Goal: Task Accomplishment & Management: Manage account settings

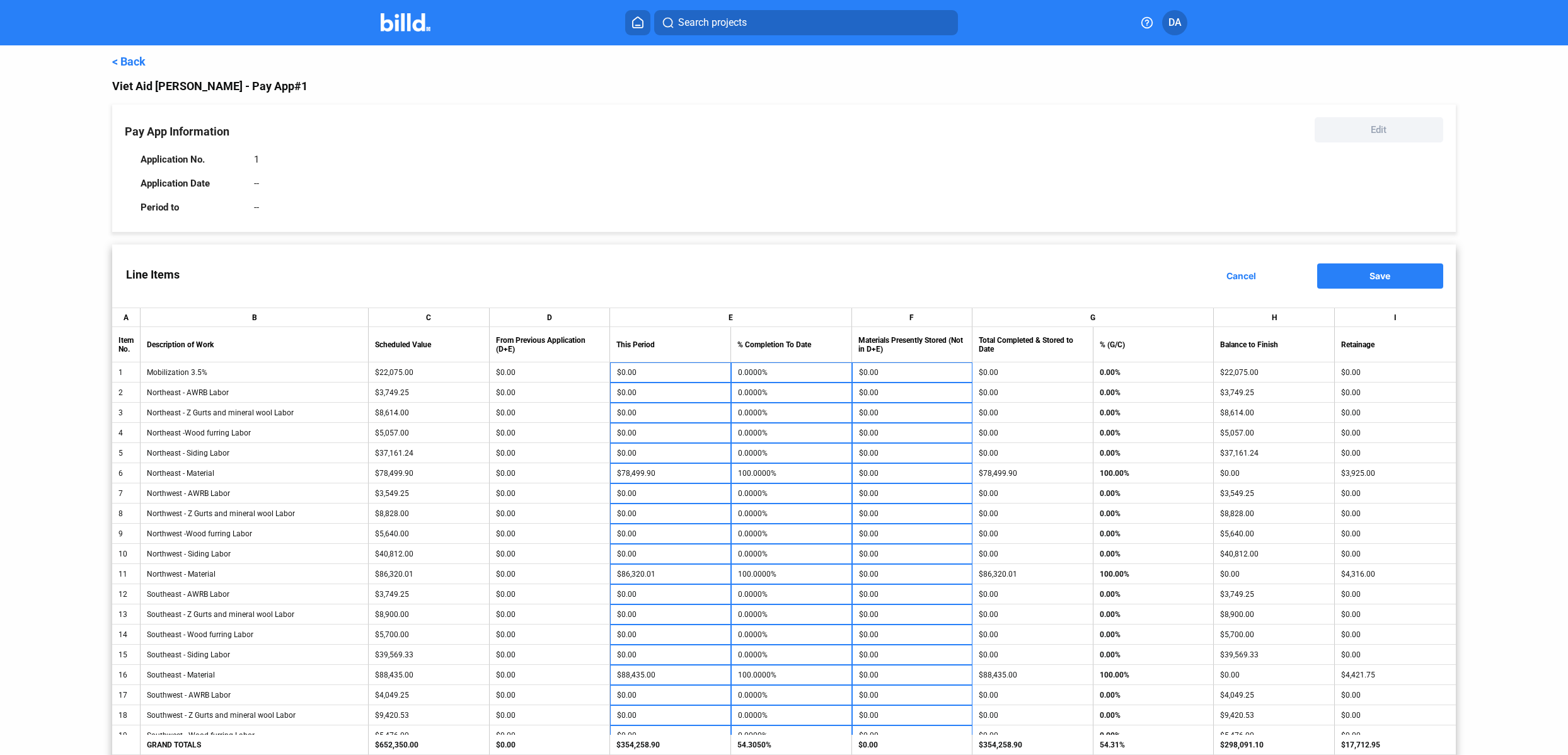
click at [129, 64] on link "< Back" at bounding box center [129, 61] width 34 height 13
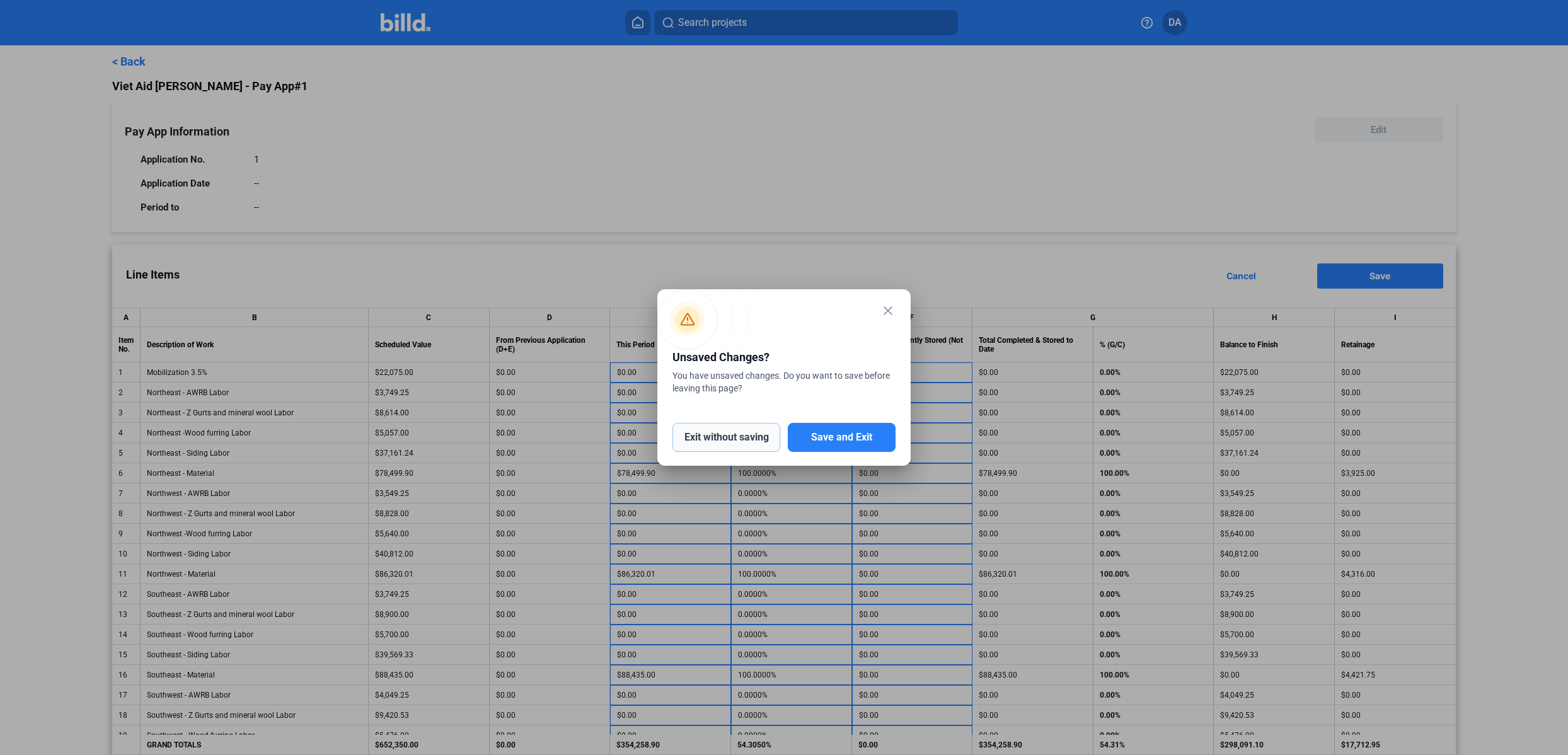
click at [748, 436] on button "Exit without saving" at bounding box center [726, 438] width 108 height 29
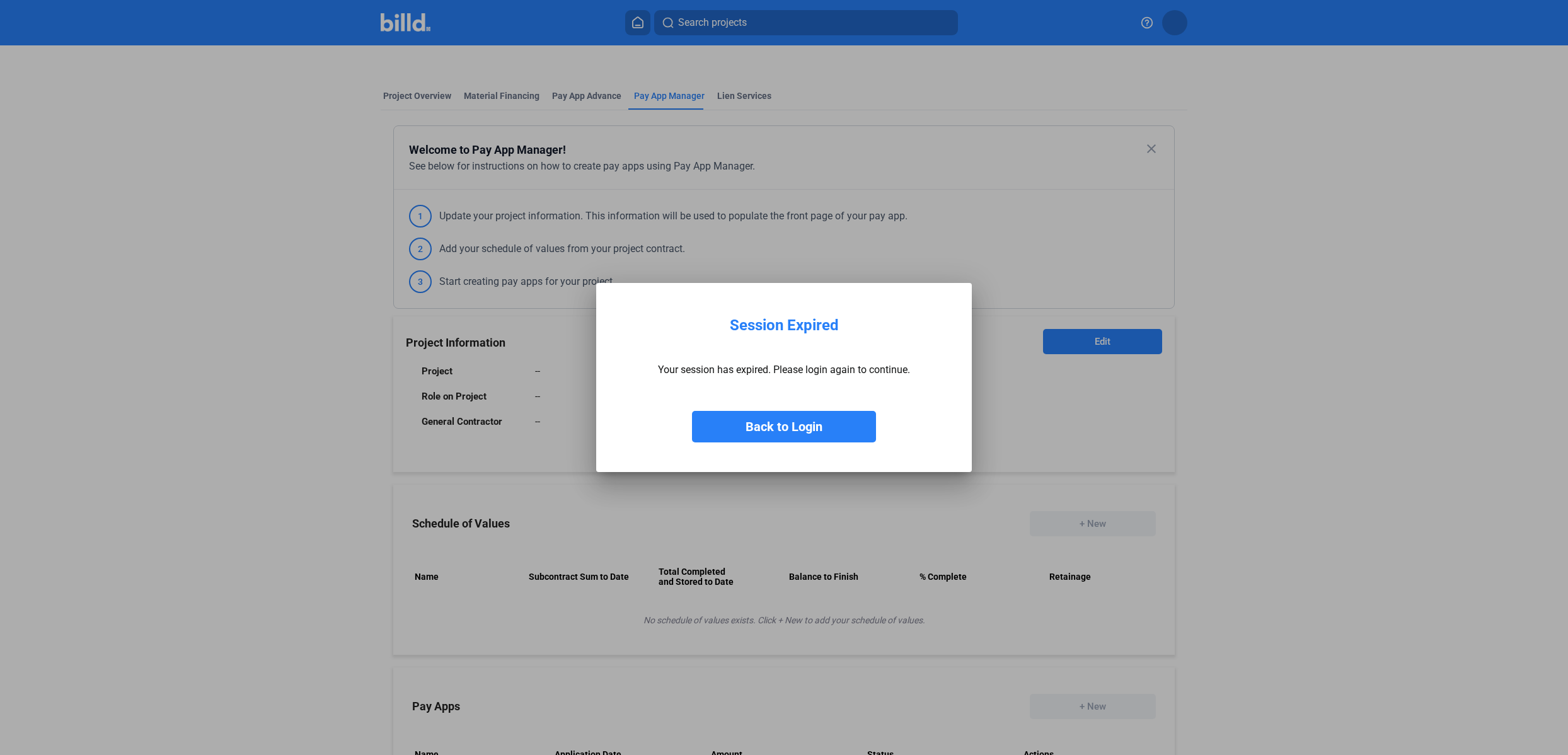
click at [806, 435] on button "Back to Login" at bounding box center [784, 426] width 184 height 31
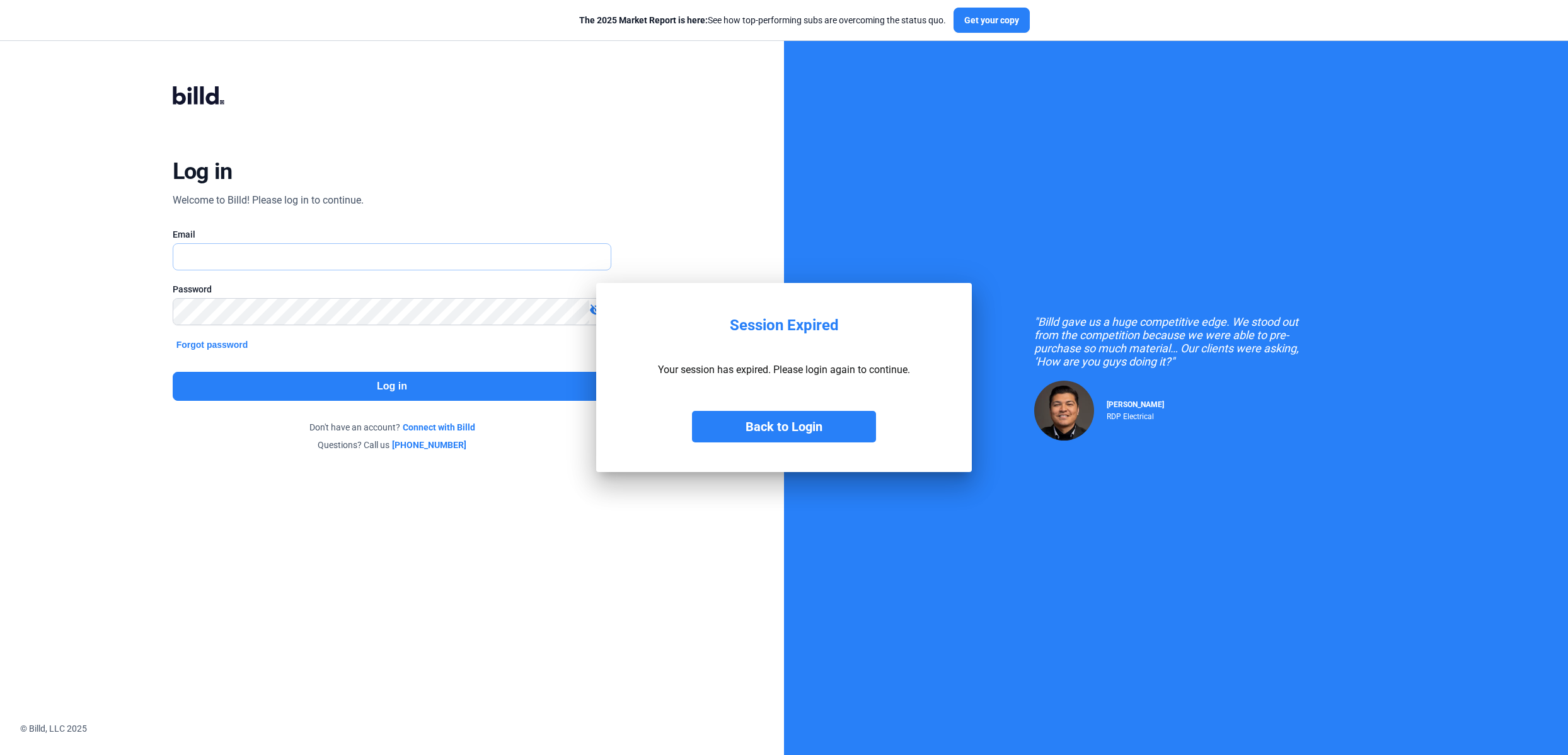
type input "[EMAIL_ADDRESS][DOMAIN_NAME]"
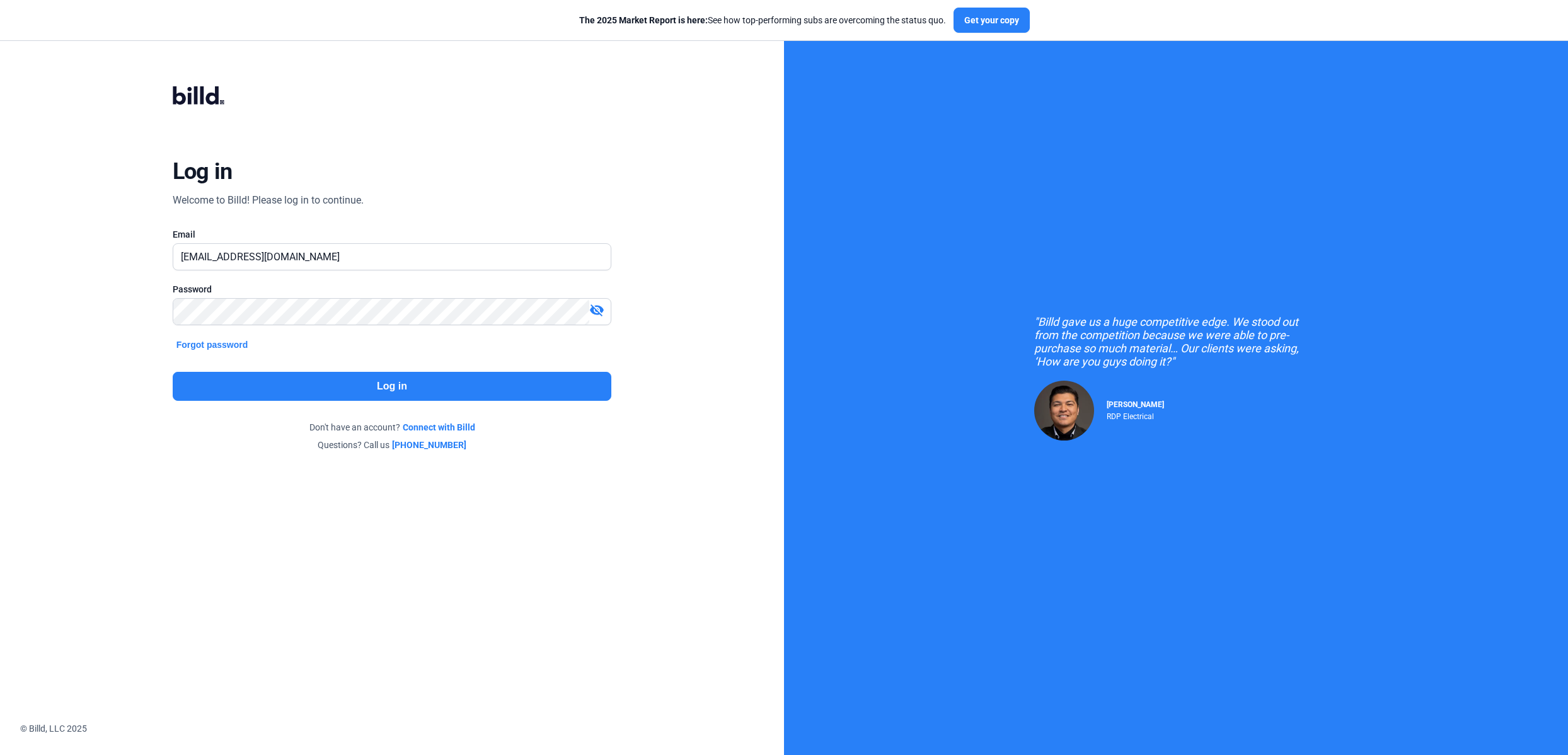
click at [511, 396] on button "Log in" at bounding box center [392, 386] width 439 height 29
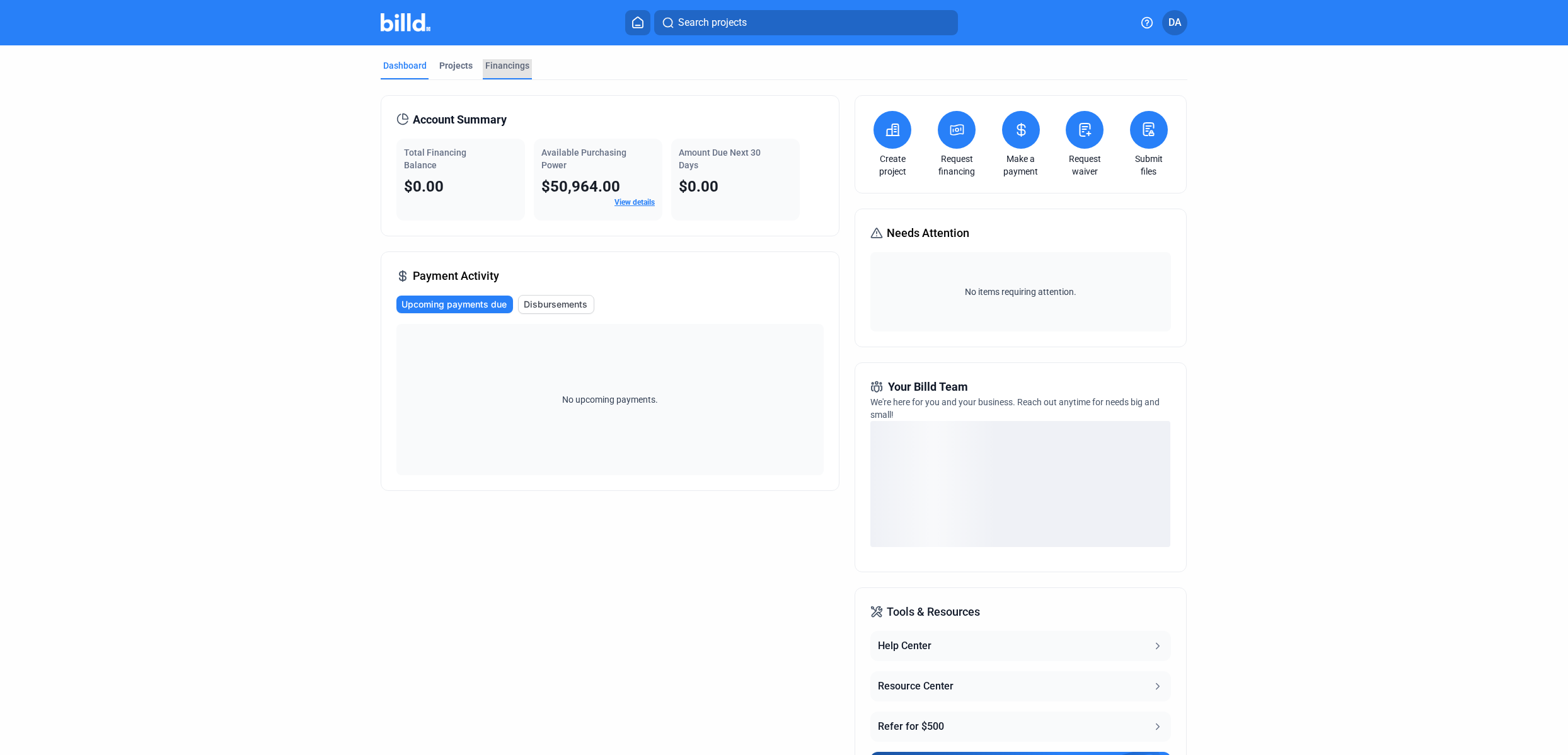
click at [495, 61] on div "Financings" at bounding box center [508, 66] width 44 height 12
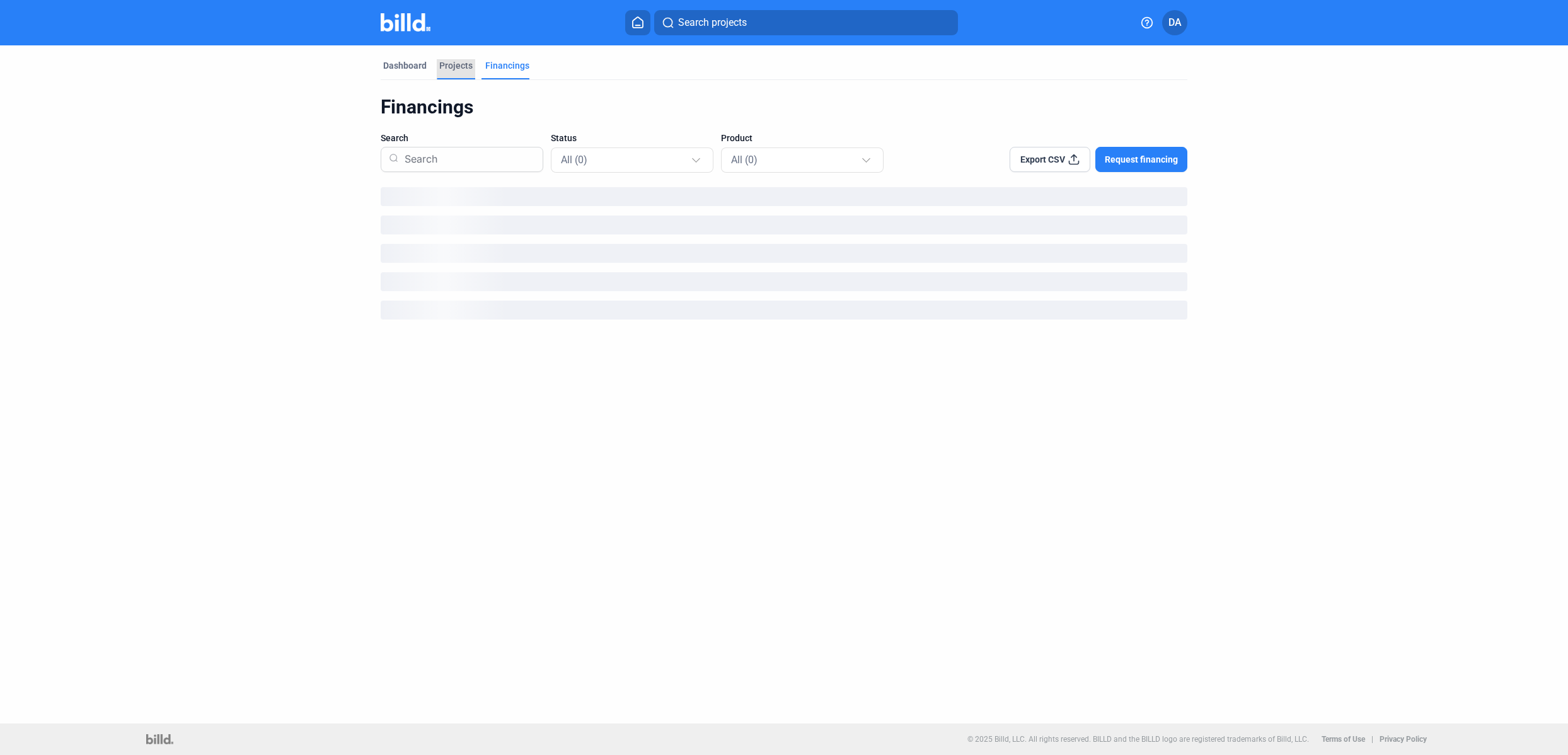
click at [449, 66] on div "Projects" at bounding box center [456, 66] width 34 height 12
